Goal: Transaction & Acquisition: Obtain resource

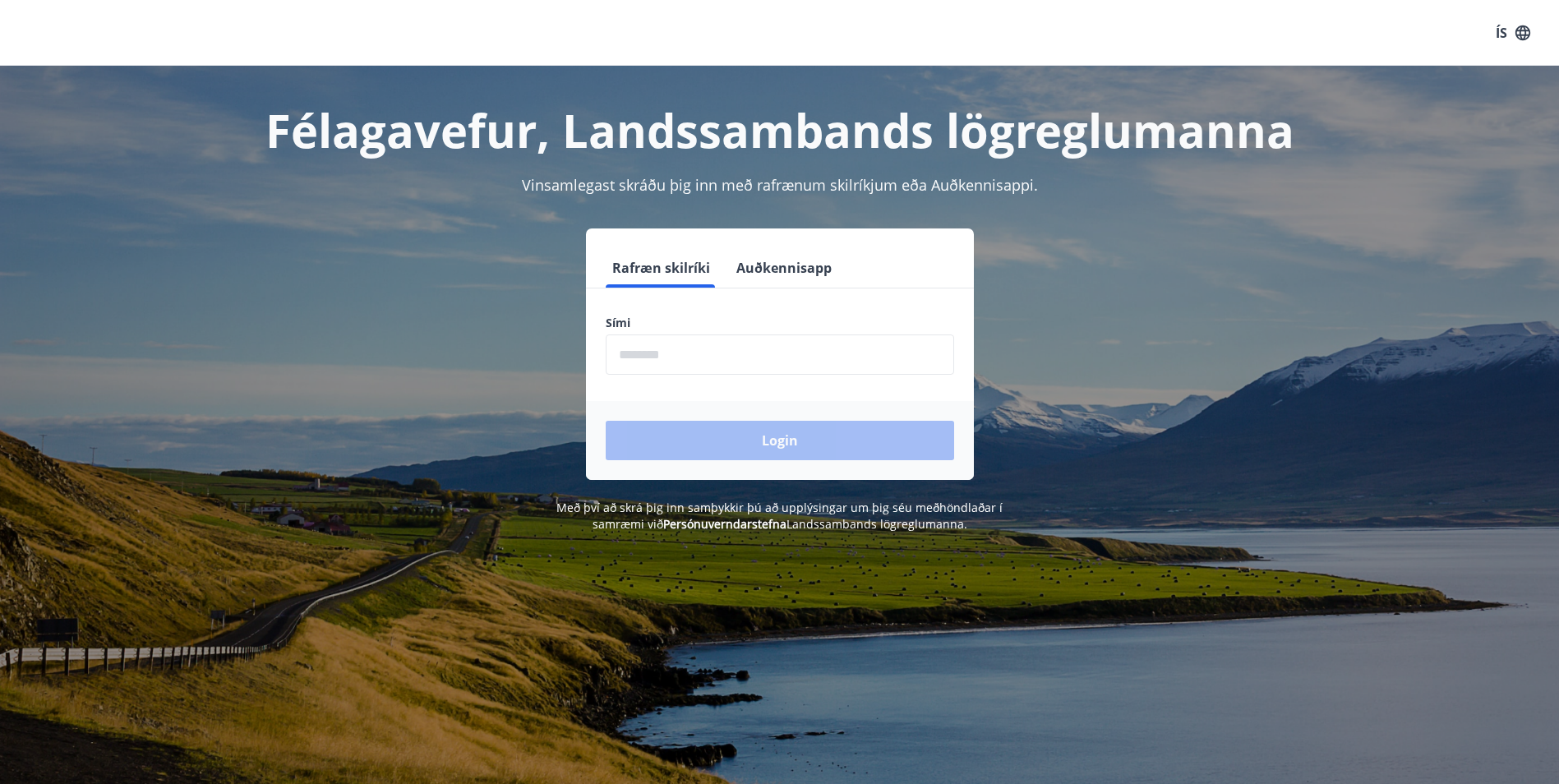
click at [746, 368] on input "phone" at bounding box center [780, 354] width 348 height 41
type input "********"
click at [781, 443] on button "Login" at bounding box center [780, 440] width 348 height 40
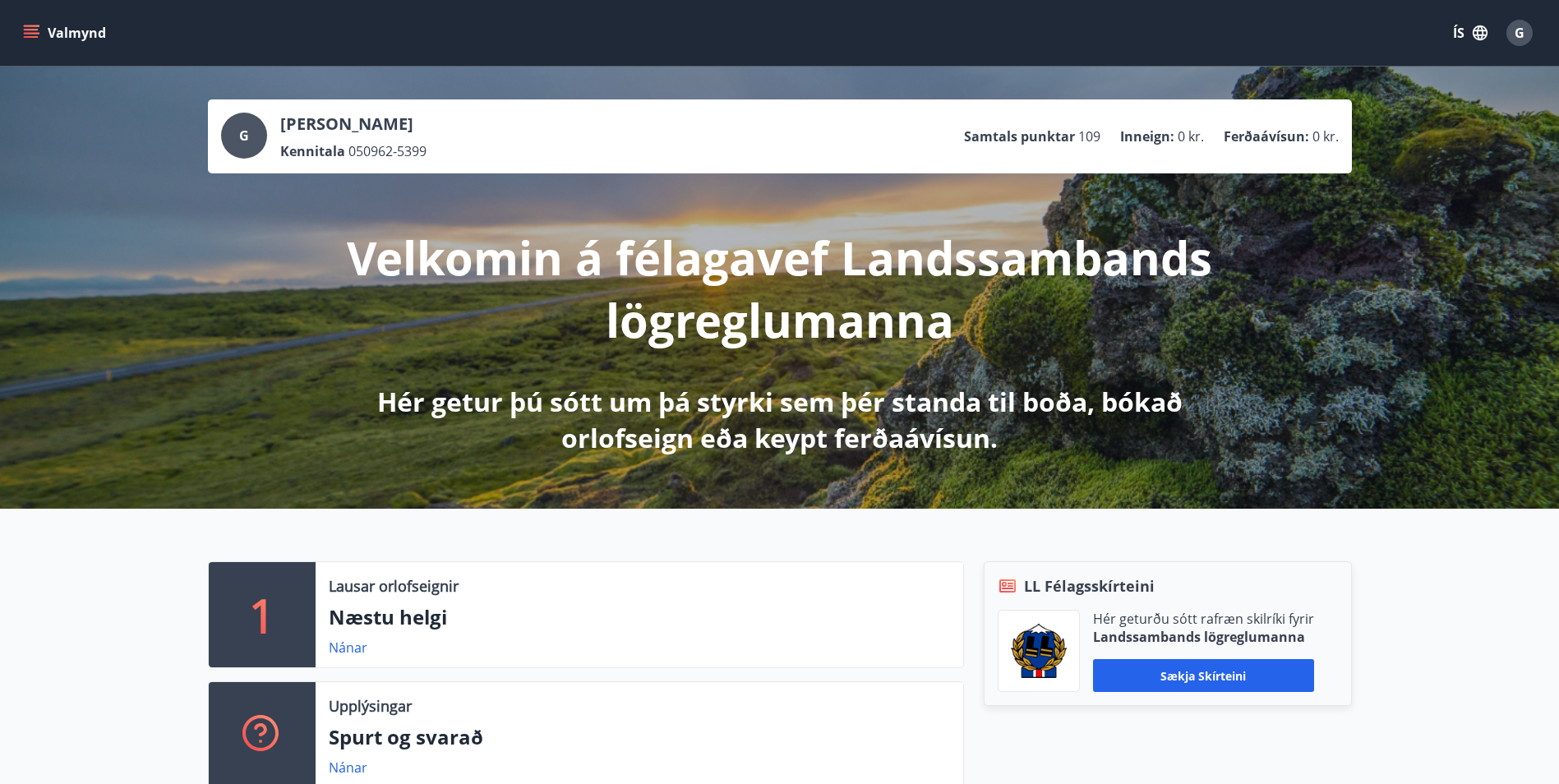
click at [33, 34] on icon "menu" at bounding box center [31, 33] width 16 height 16
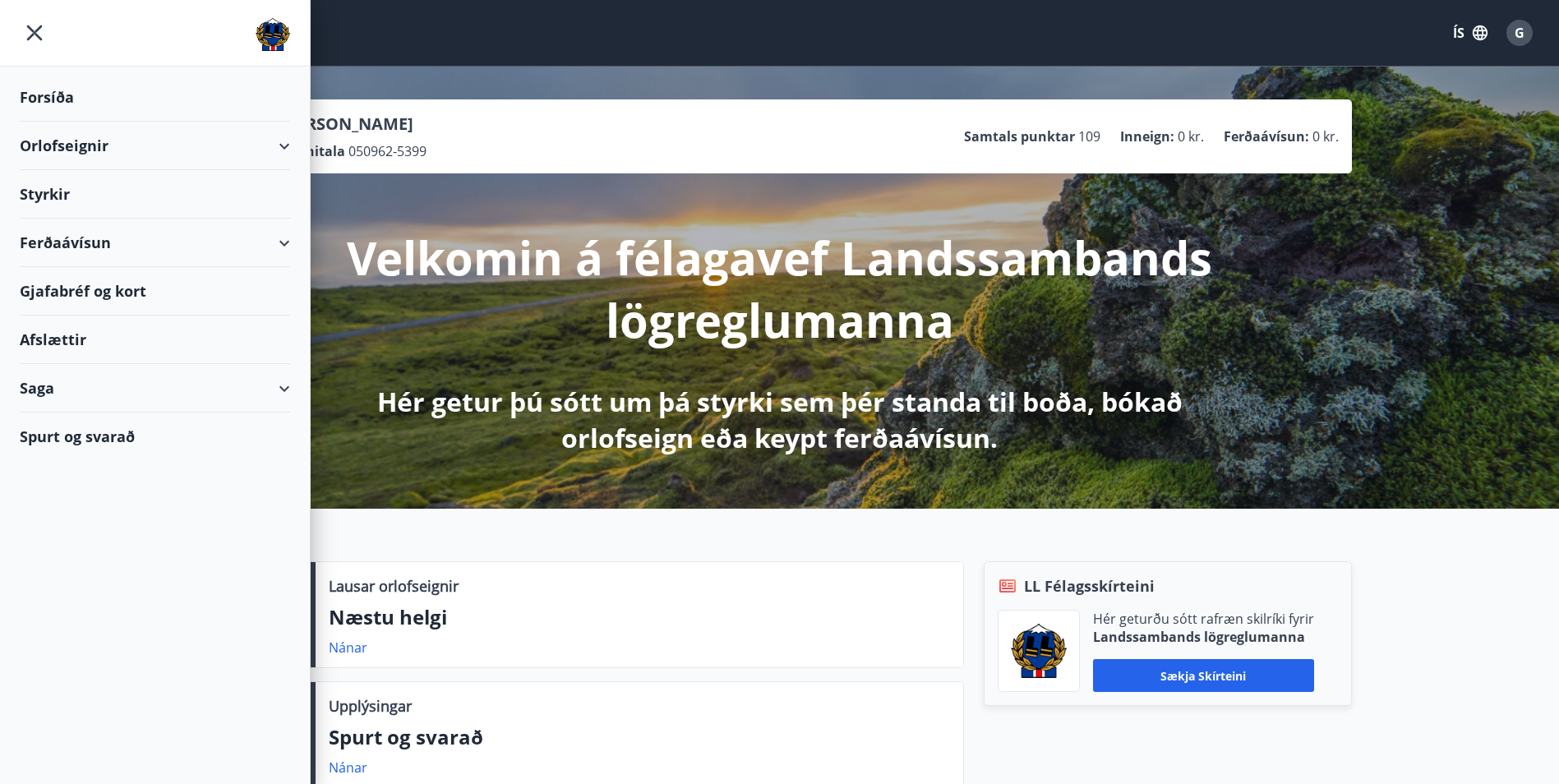
click at [73, 342] on div "Afslættir" at bounding box center [155, 340] width 271 height 49
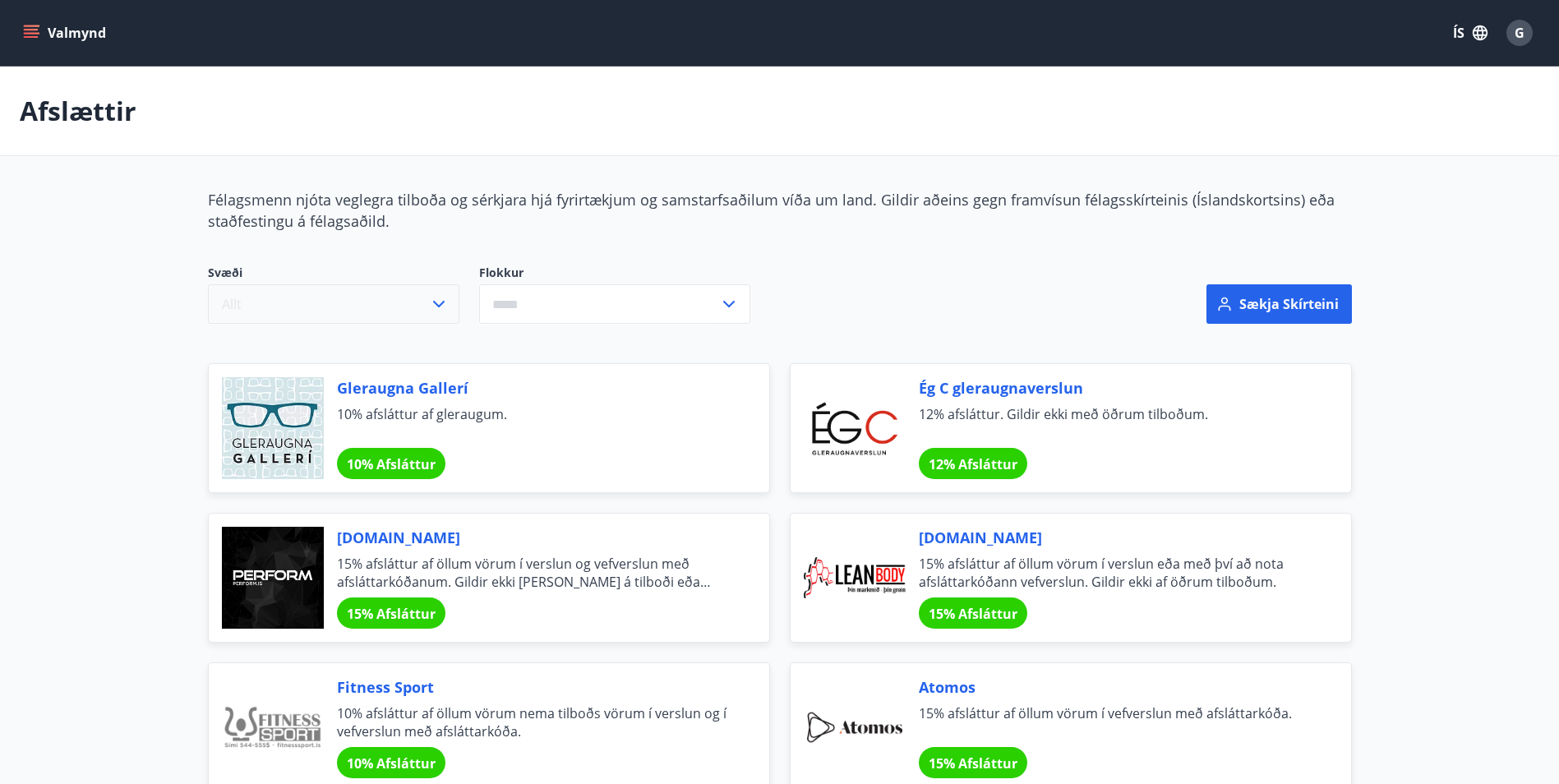
click at [437, 305] on icon "button" at bounding box center [439, 303] width 12 height 6
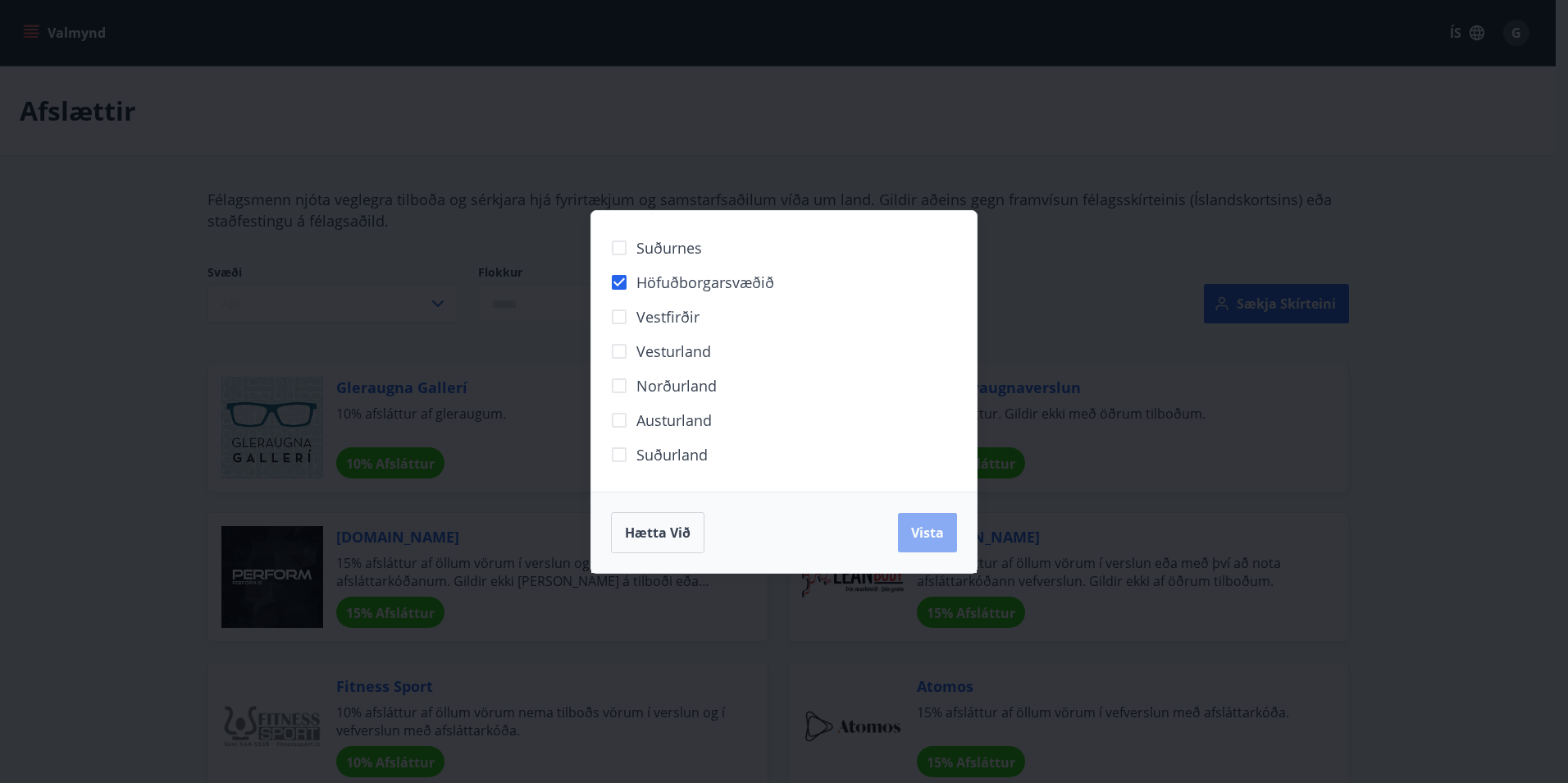
click at [936, 528] on span "Vista" at bounding box center [927, 533] width 32 height 18
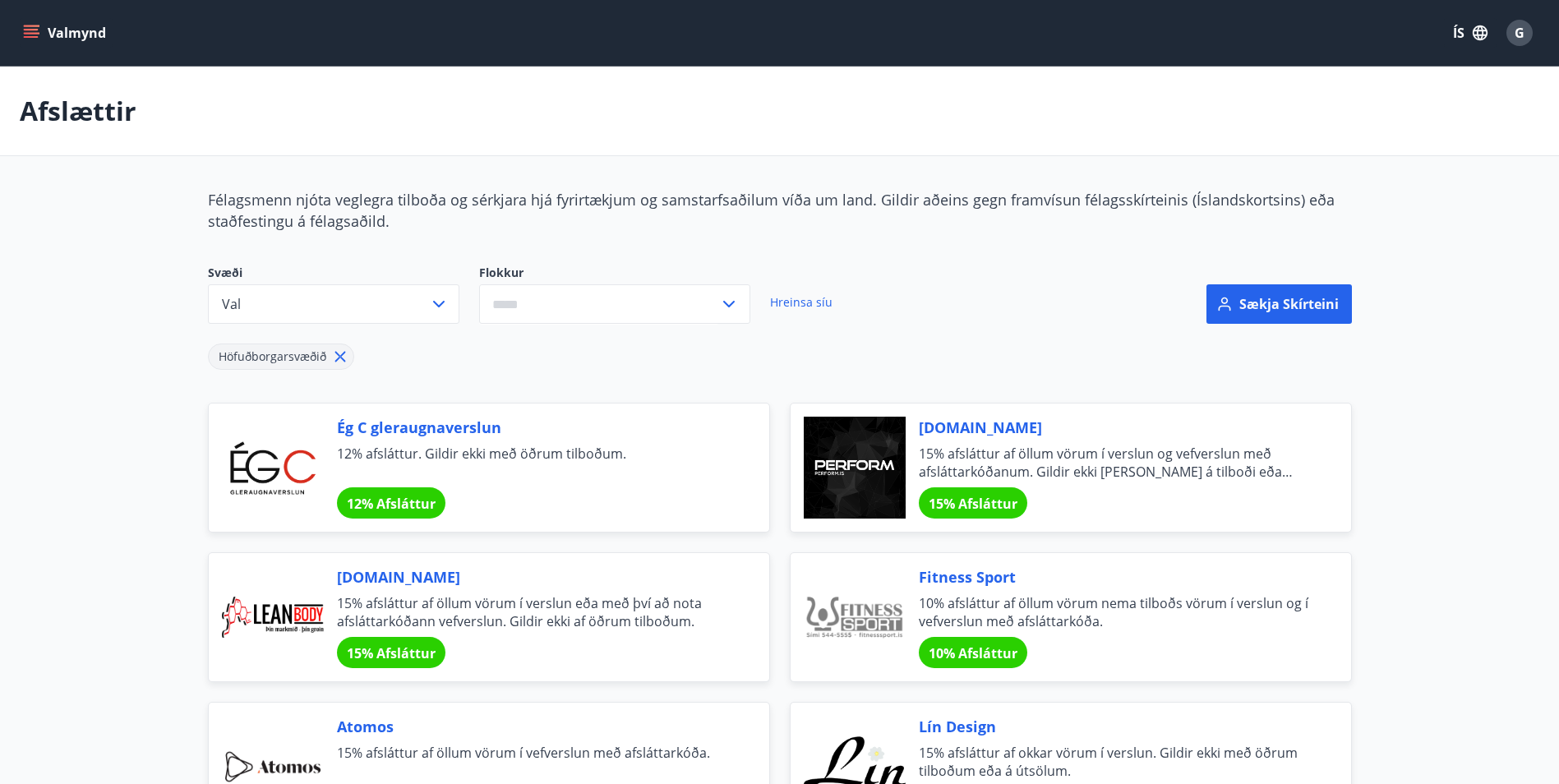
click at [729, 307] on icon at bounding box center [729, 304] width 20 height 20
click at [527, 393] on li "Fatnaður" at bounding box center [615, 397] width 270 height 30
type input "********"
click at [1046, 316] on div "Sækja skírteini" at bounding box center [1167, 294] width 368 height 59
click at [1519, 28] on span "G" at bounding box center [1519, 33] width 10 height 18
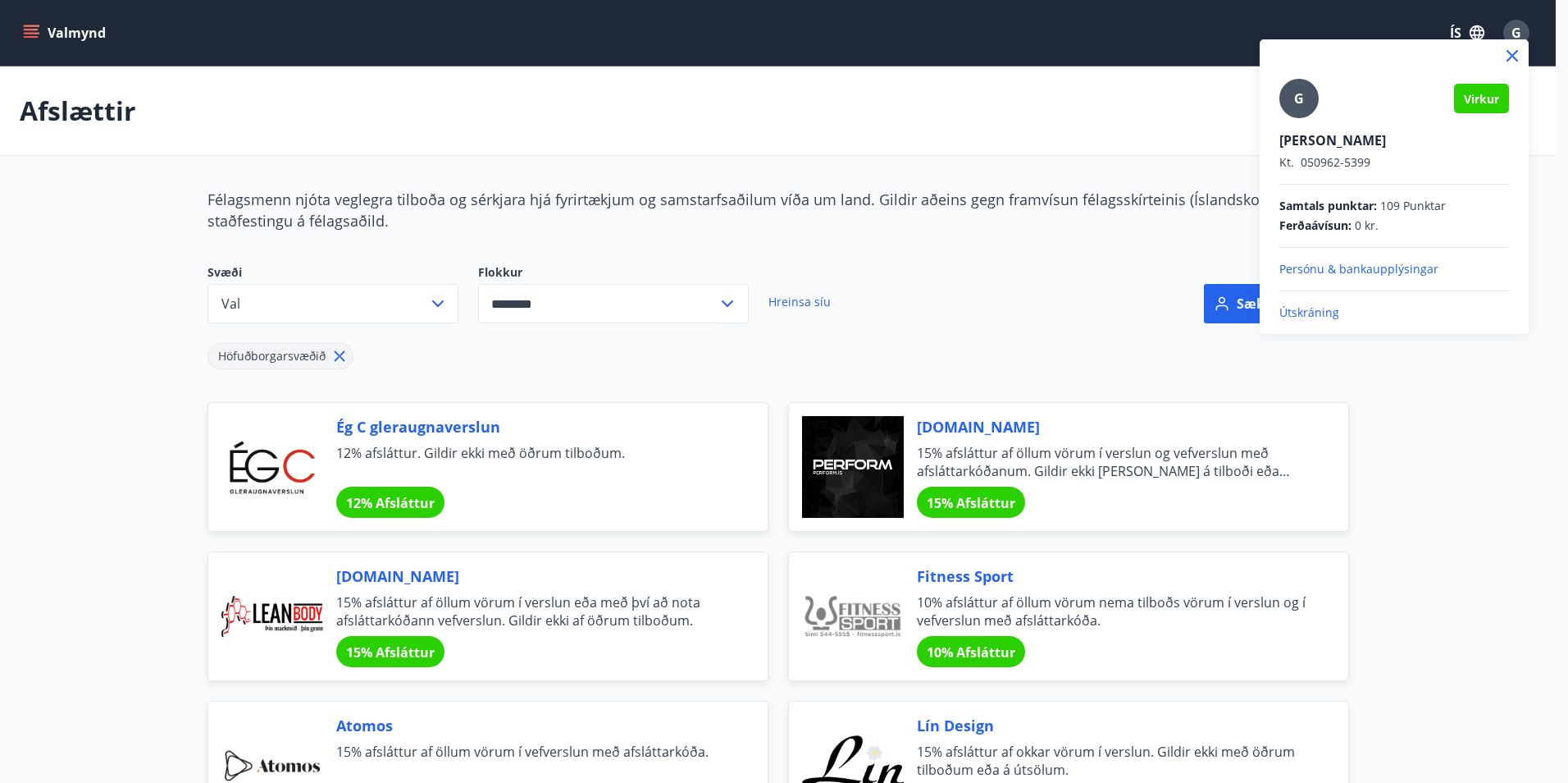
click at [1318, 312] on p "Útskráning" at bounding box center [1394, 312] width 229 height 16
